Goal: Transaction & Acquisition: Book appointment/travel/reservation

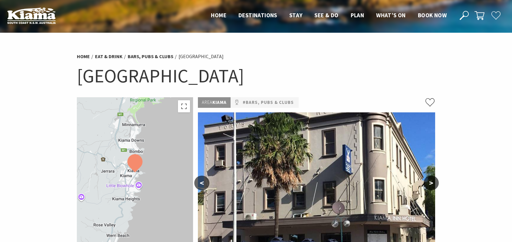
scroll to position [102, 0]
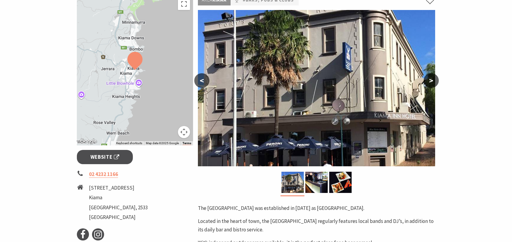
click at [428, 85] on button ">" at bounding box center [431, 80] width 15 height 15
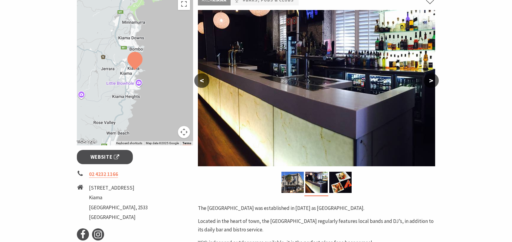
click at [428, 84] on button ">" at bounding box center [431, 80] width 15 height 15
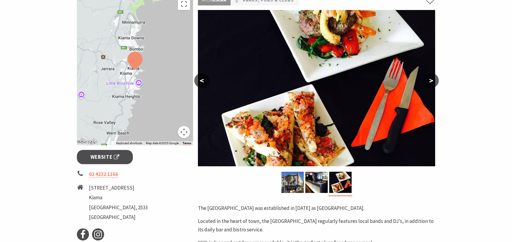
click at [428, 84] on button ">" at bounding box center [431, 80] width 15 height 15
click at [431, 82] on button ">" at bounding box center [431, 80] width 15 height 15
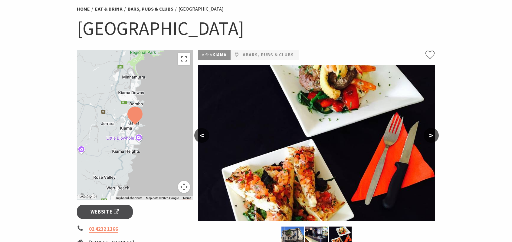
scroll to position [0, 0]
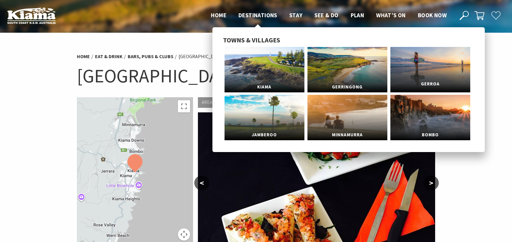
click at [449, 62] on link "Gerroa" at bounding box center [430, 69] width 80 height 45
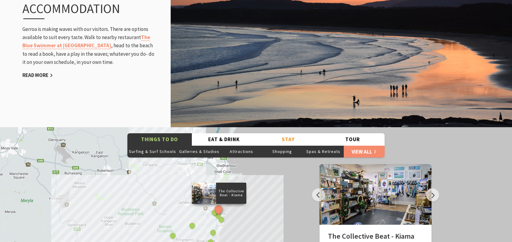
scroll to position [738, 0]
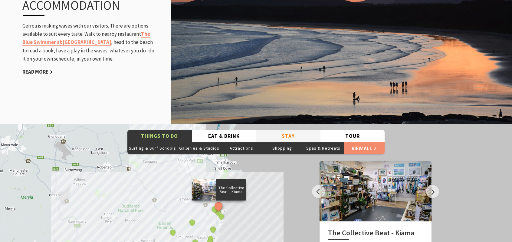
click at [286, 130] on button "Stay" at bounding box center [288, 136] width 64 height 12
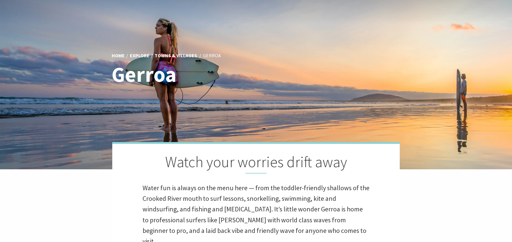
scroll to position [28, 0]
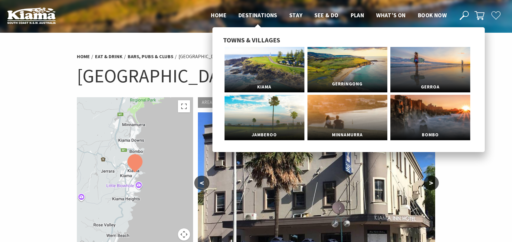
click at [353, 71] on link "Gerringong" at bounding box center [348, 69] width 80 height 45
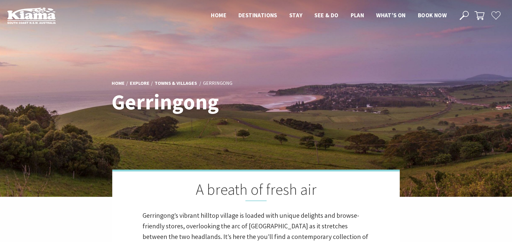
scroll to position [225, 519]
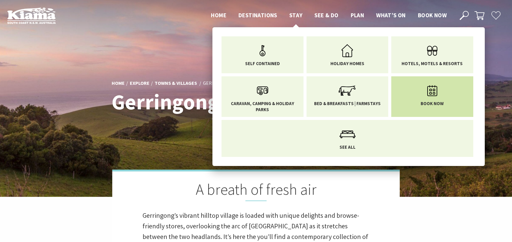
click at [431, 87] on icon "Main Menu" at bounding box center [433, 91] width 20 height 20
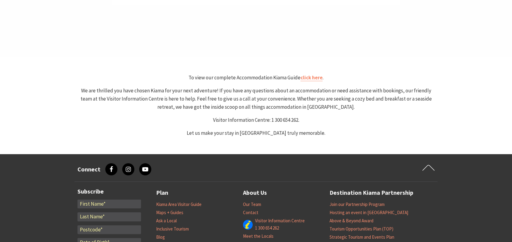
scroll to position [326, 0]
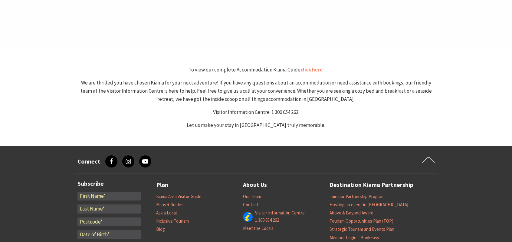
select select "3"
select select "2"
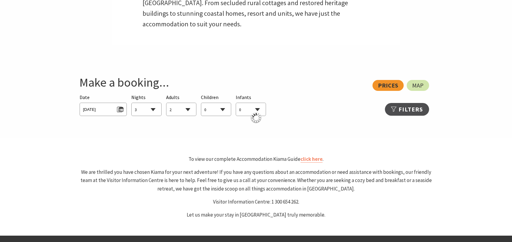
scroll to position [278, 0]
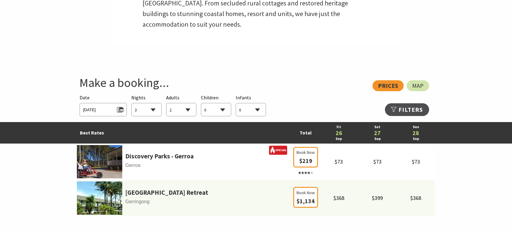
click at [152, 109] on select "1 2 3 4 5 6 7 8 9 10 11 12 13 14 15 16 17 18 19 20 21 22 23 24 25 26 27 28 29 30" at bounding box center [147, 109] width 30 height 13
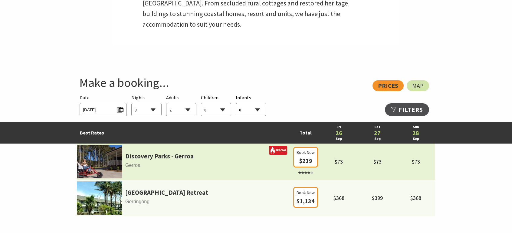
click at [378, 162] on span "$73" at bounding box center [378, 161] width 8 height 7
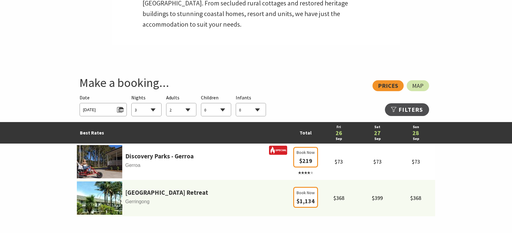
click at [154, 108] on select "1 2 3 4 5 6 7 8 9 10 11 12 13 14 15 16 17 18 19 20 21 22 23 24 25 26 27 28 29 30" at bounding box center [147, 109] width 30 height 13
click at [132, 103] on select "1 2 3 4 5 6 7 8 9 10 11 12 13 14 15 16 17 18 19 20 21 22 23 24 25 26 27 28 29 30" at bounding box center [147, 109] width 30 height 13
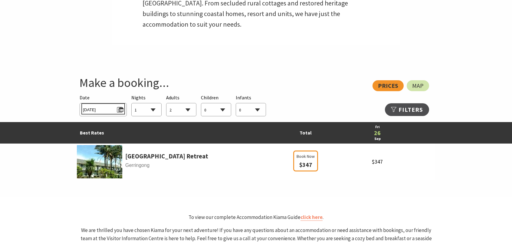
click at [117, 112] on span "Fri 26/09/2025" at bounding box center [103, 109] width 40 height 8
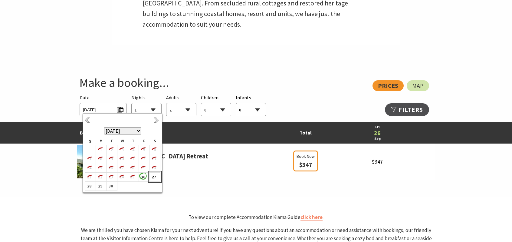
click at [152, 178] on b "27" at bounding box center [154, 177] width 8 height 8
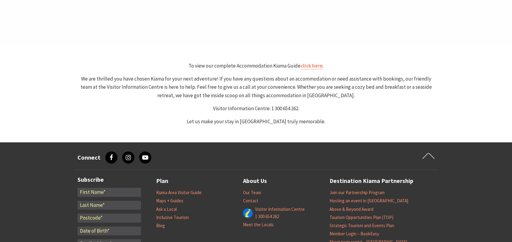
scroll to position [507, 0]
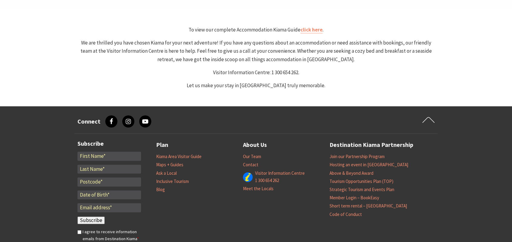
select select "1"
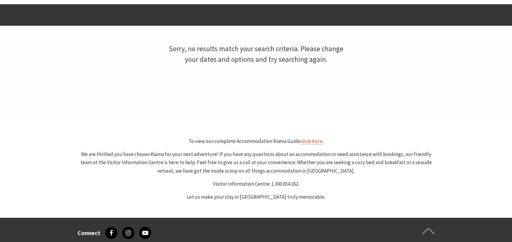
scroll to position [346, 0]
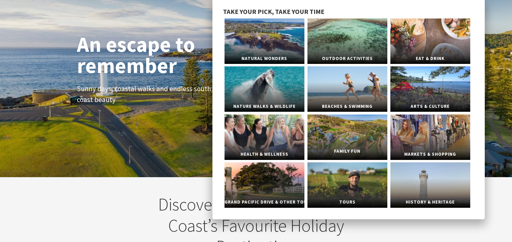
scroll to position [39, 0]
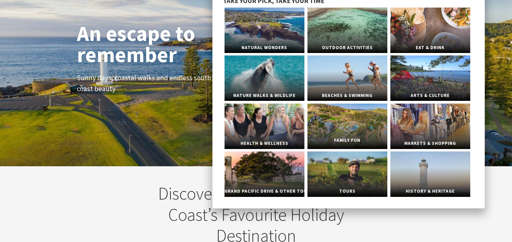
click at [359, 130] on link "Family Fun" at bounding box center [348, 126] width 80 height 45
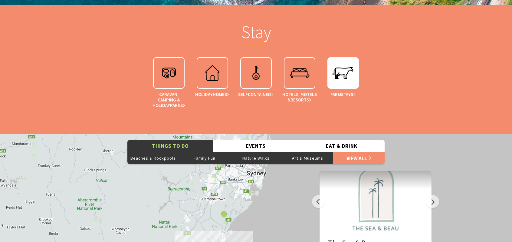
scroll to position [1123, 0]
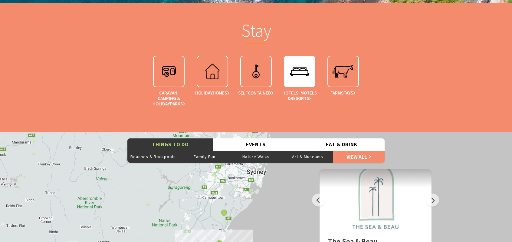
click at [303, 79] on img at bounding box center [300, 71] width 24 height 24
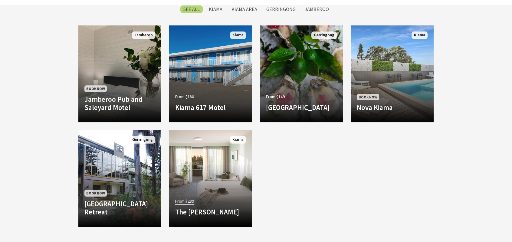
scroll to position [490, 0]
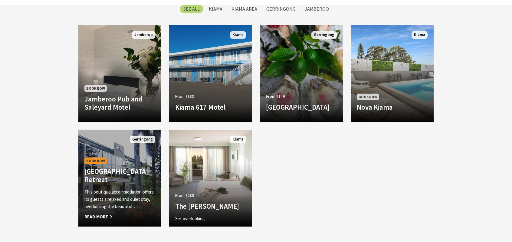
click at [131, 177] on h4 "[GEOGRAPHIC_DATA] Retreat" at bounding box center [119, 175] width 71 height 17
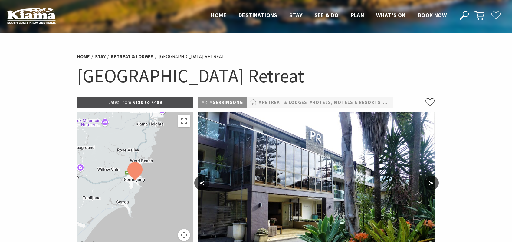
scroll to position [99, 0]
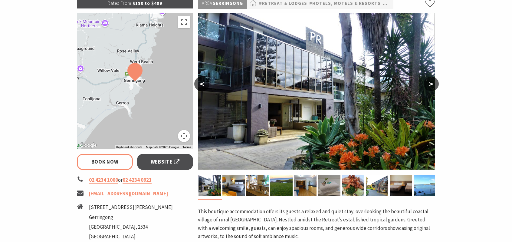
select select "2"
click at [115, 160] on link "Book Now" at bounding box center [105, 162] width 56 height 16
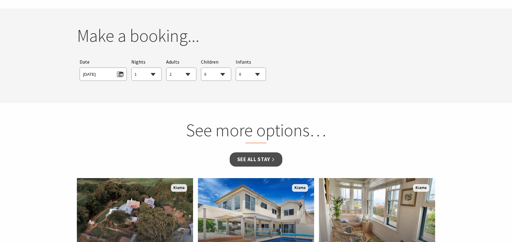
scroll to position [471, 0]
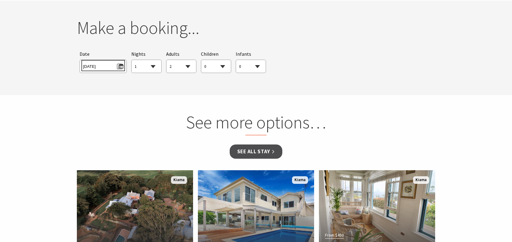
click at [122, 64] on span "Sat 27/09/2025" at bounding box center [103, 65] width 40 height 8
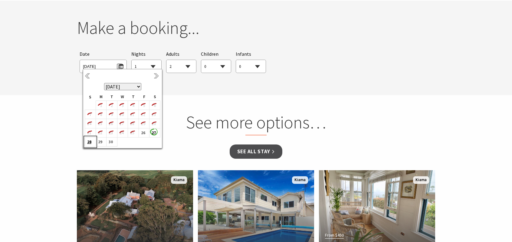
click at [89, 141] on b "28" at bounding box center [89, 142] width 8 height 8
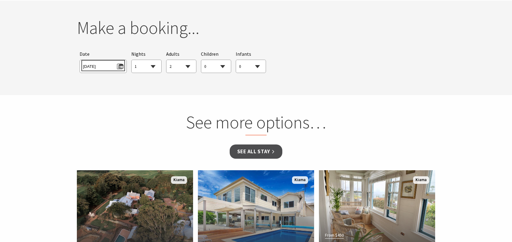
click at [119, 65] on span "Sun 28/09/2025" at bounding box center [103, 65] width 40 height 8
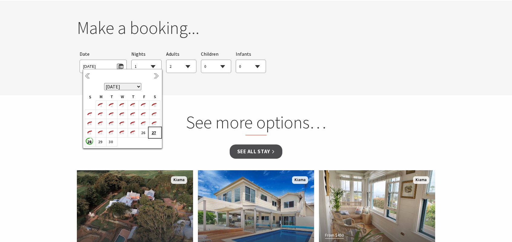
click at [153, 133] on b "27" at bounding box center [154, 133] width 8 height 8
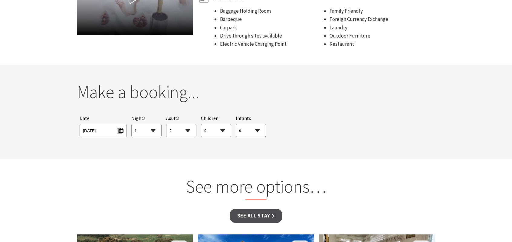
scroll to position [406, 0]
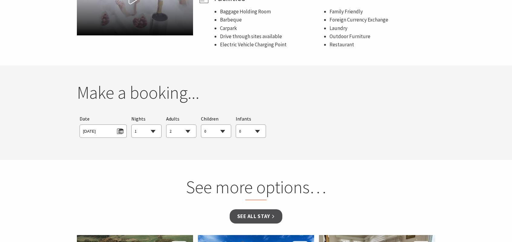
click at [154, 132] on select "1 2 3 4 5 6 7 8 9 10 11 12 13 14 15 16 17 18 19 20 21 22 23 24 25 26 27 28 29 30" at bounding box center [147, 131] width 30 height 13
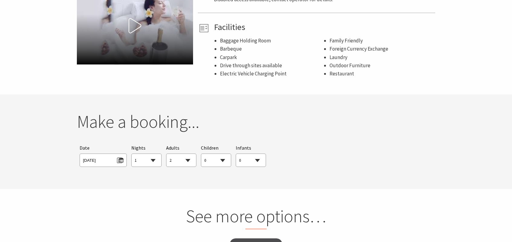
scroll to position [340, 0]
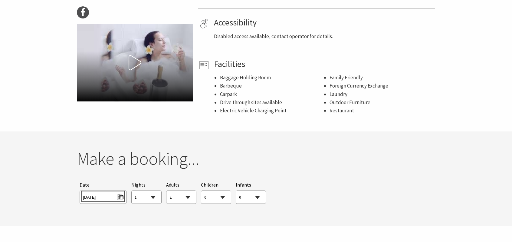
click at [97, 195] on span "[DATE]" at bounding box center [103, 196] width 40 height 8
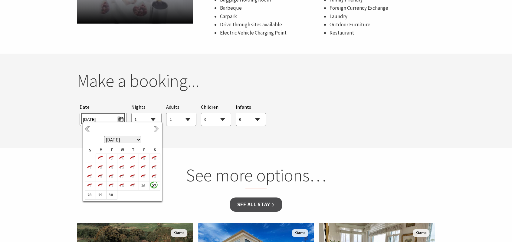
scroll to position [420, 0]
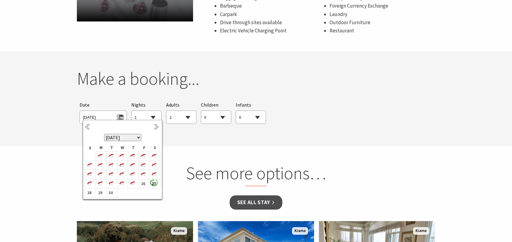
click at [143, 194] on td at bounding box center [144, 192] width 11 height 9
click at [87, 193] on b "28" at bounding box center [89, 193] width 8 height 8
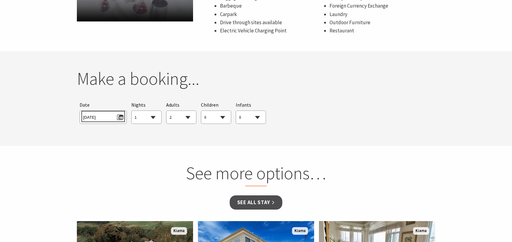
click at [119, 117] on span "Sun 28/09/2025" at bounding box center [103, 116] width 40 height 8
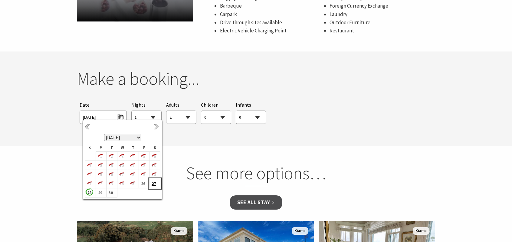
click at [155, 185] on b "27" at bounding box center [154, 183] width 8 height 8
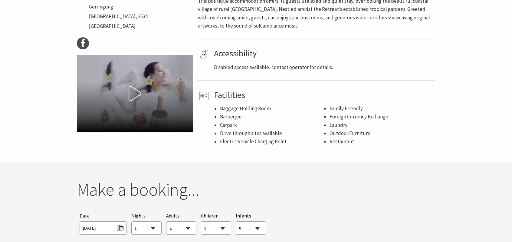
scroll to position [304, 0]
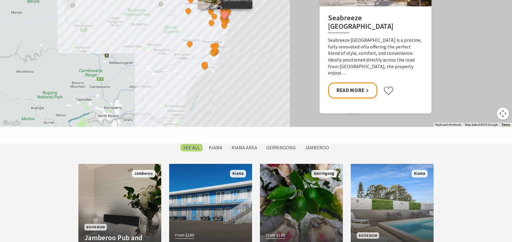
scroll to position [464, 0]
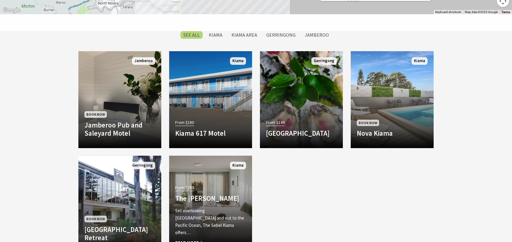
click at [200, 183] on link "From $289 The Sebel Kiama Set overlooking Kiama Harbour and out to the Pacific …" at bounding box center [210, 204] width 83 height 97
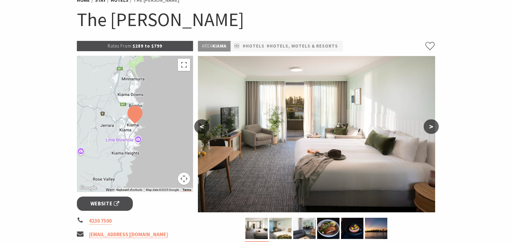
scroll to position [58, 0]
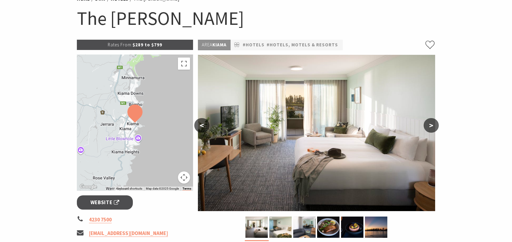
click at [434, 126] on button ">" at bounding box center [431, 125] width 15 height 15
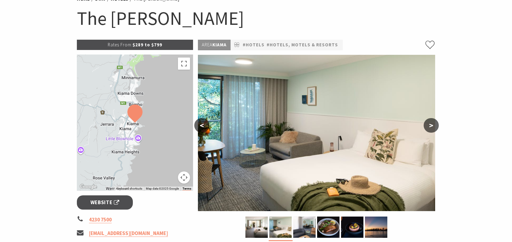
click at [434, 126] on button ">" at bounding box center [431, 125] width 15 height 15
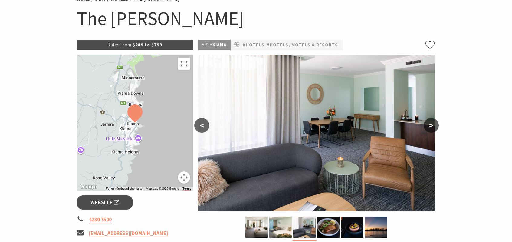
click at [434, 126] on button ">" at bounding box center [431, 125] width 15 height 15
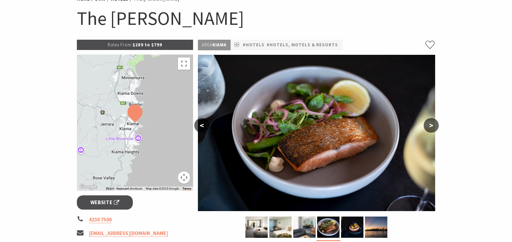
click at [434, 126] on button ">" at bounding box center [431, 125] width 15 height 15
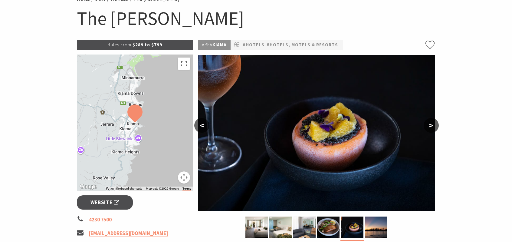
click at [433, 125] on button ">" at bounding box center [431, 125] width 15 height 15
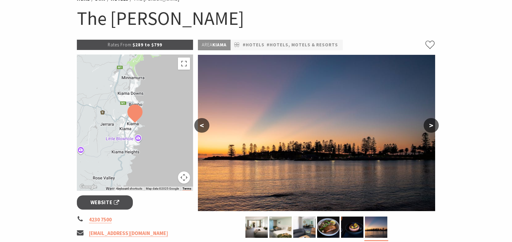
click at [433, 125] on button ">" at bounding box center [431, 125] width 15 height 15
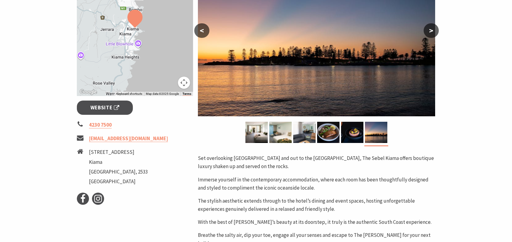
scroll to position [153, 0]
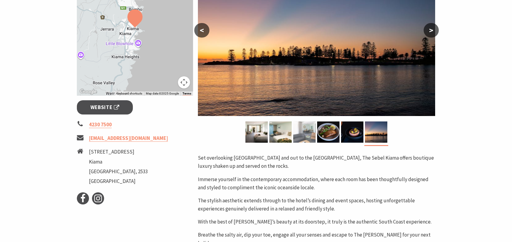
click at [305, 134] on img at bounding box center [304, 131] width 22 height 21
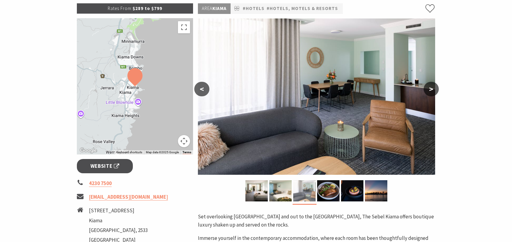
scroll to position [93, 0]
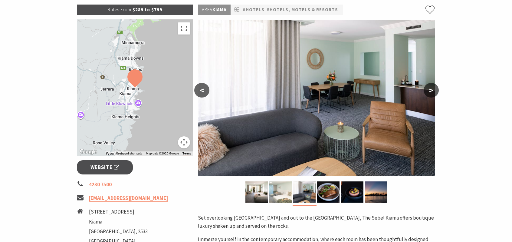
click at [278, 191] on img at bounding box center [280, 191] width 22 height 21
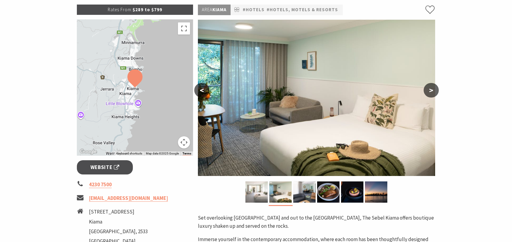
click at [266, 191] on img at bounding box center [256, 191] width 22 height 21
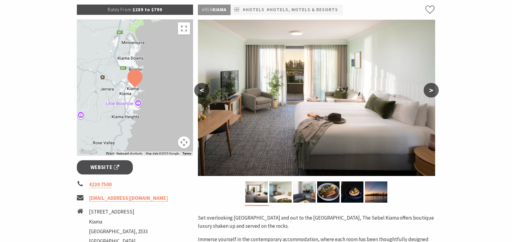
scroll to position [0, 0]
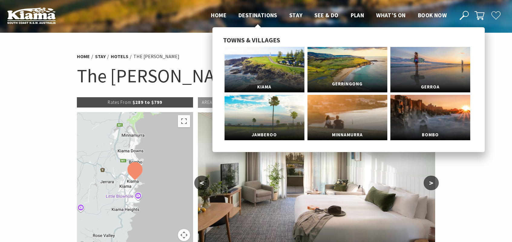
click at [344, 66] on link "Gerringong" at bounding box center [348, 69] width 80 height 45
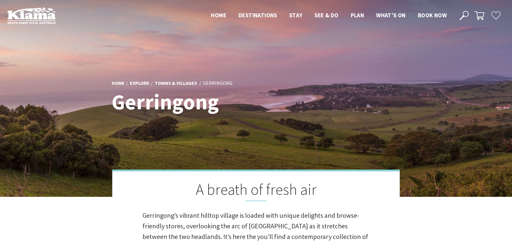
scroll to position [225, 519]
click at [426, 13] on span "Book now" at bounding box center [432, 15] width 29 height 7
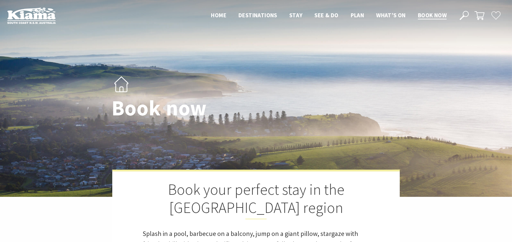
select select "2"
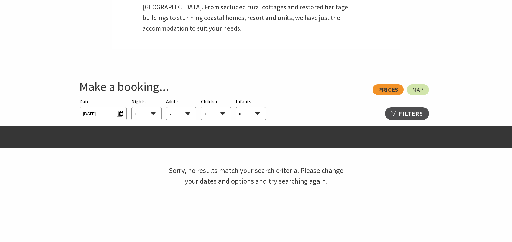
scroll to position [276, 0]
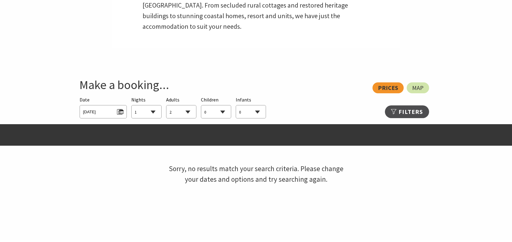
click at [384, 89] on div "View: Prices Map" at bounding box center [253, 87] width 352 height 11
click at [388, 84] on div "View: Prices Map" at bounding box center [253, 87] width 352 height 11
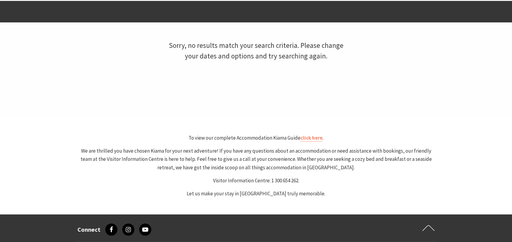
scroll to position [400, 0]
